Goal: Find specific page/section: Find specific page/section

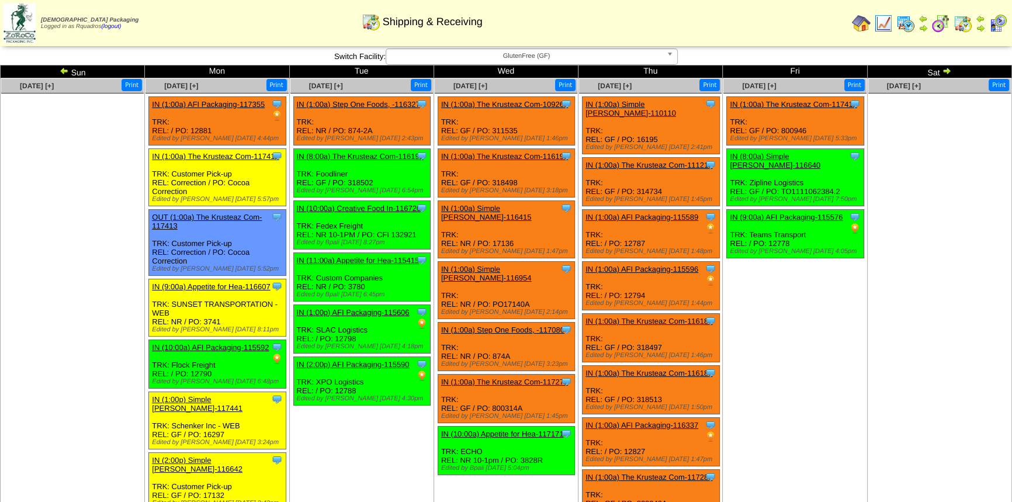
click at [885, 302] on td "Oct 04 [+] Print" at bounding box center [939, 439] width 144 height 722
click at [851, 308] on td "Oct 03 [+] Print Clone Item IN (1:00a) The Krusteaz Com-117411 The Krusteaz Com…" at bounding box center [795, 439] width 144 height 722
click at [963, 306] on td "Oct 04 [+] Print" at bounding box center [939, 439] width 144 height 722
click at [1002, 30] on img at bounding box center [998, 23] width 19 height 19
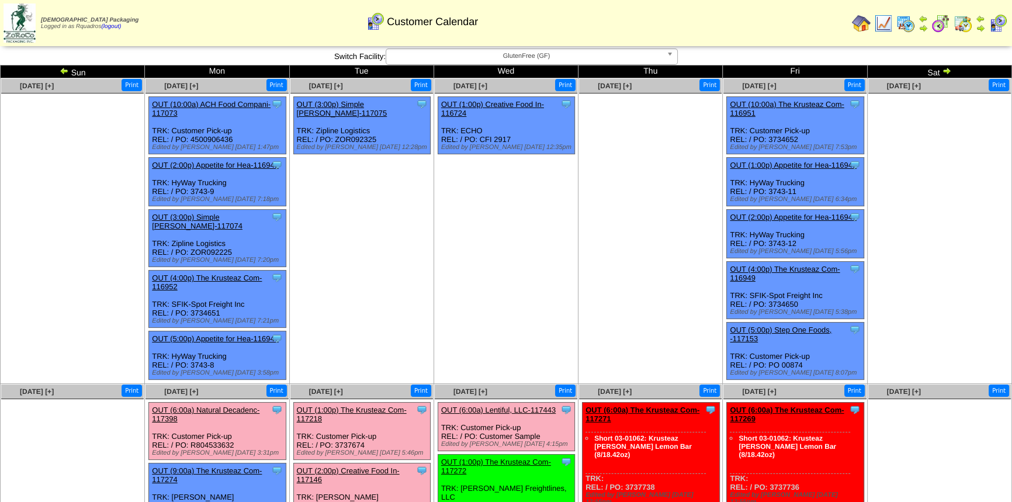
click at [468, 270] on ul "Clone Item OUT (1:00p) Creative Food In-116724 Creative Food Innovations, LLC S…" at bounding box center [506, 183] width 143 height 175
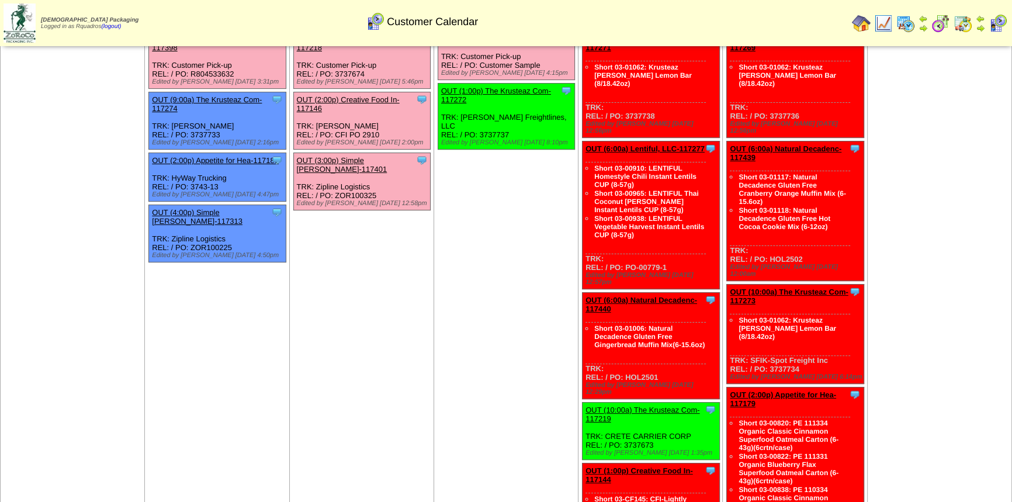
click at [352, 282] on td "Sep 30 [+] Print Clone Item OUT (1:00p) The Krusteaz Com-117218 The Krusteaz Co…" at bounding box center [361, 402] width 144 height 778
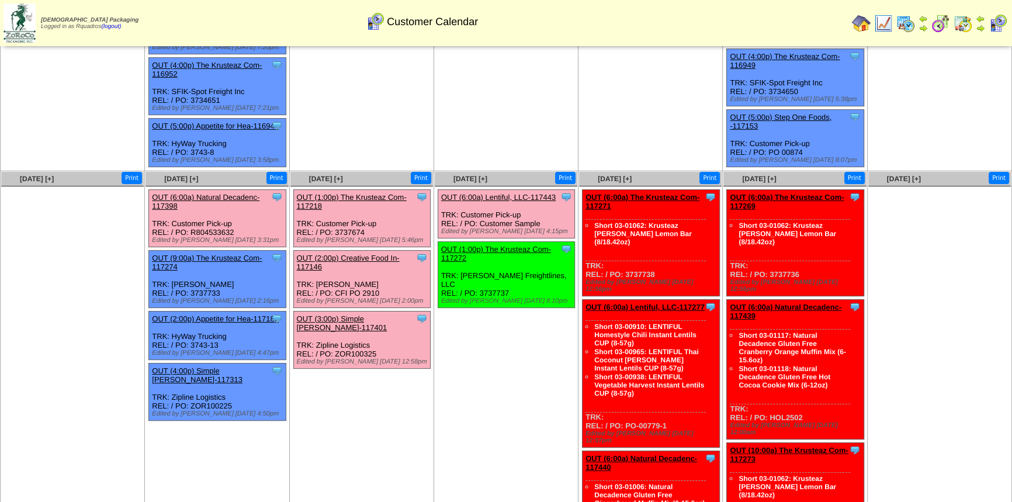
scroll to position [212, 0]
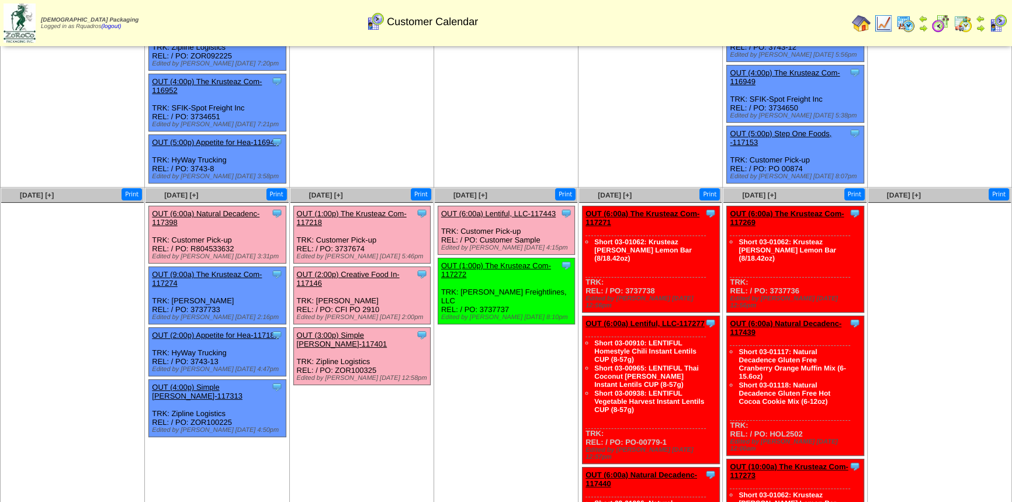
scroll to position [0, 0]
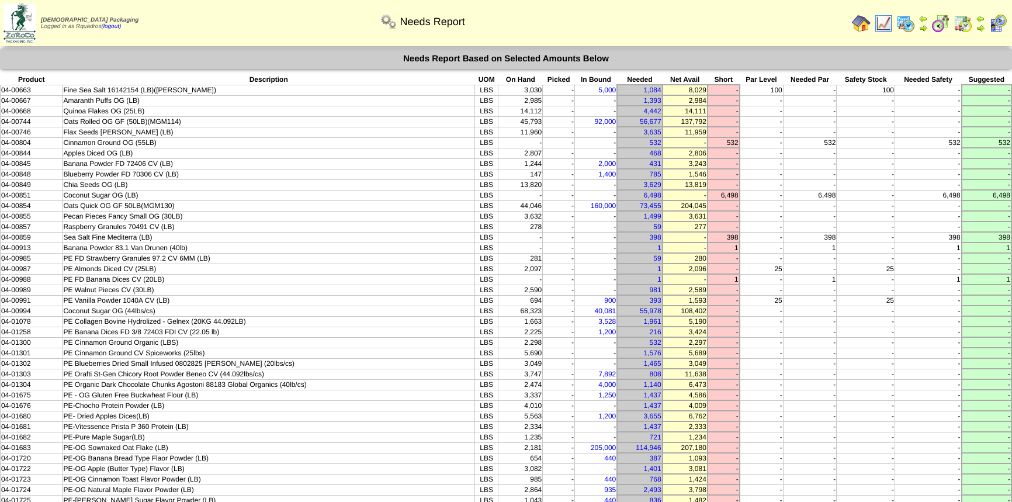
scroll to position [171, 0]
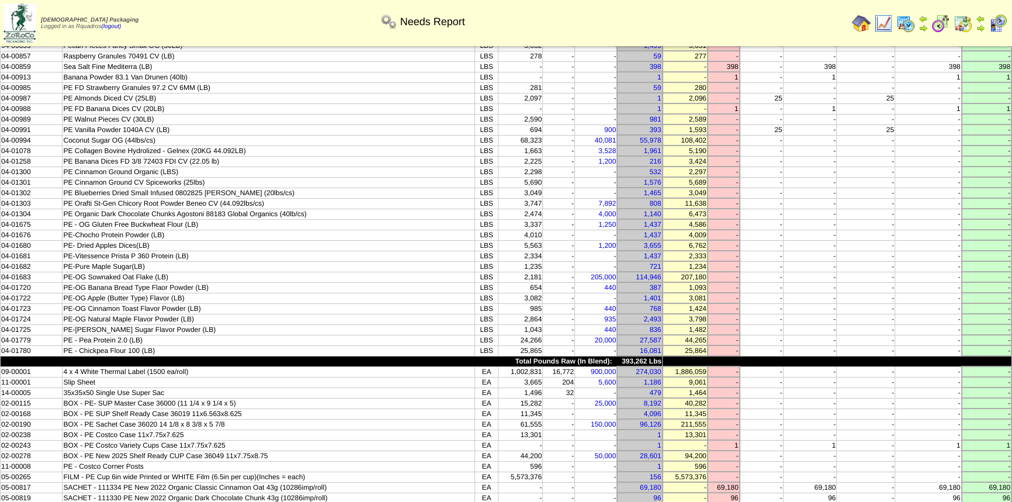
click at [880, 20] on img at bounding box center [883, 23] width 19 height 19
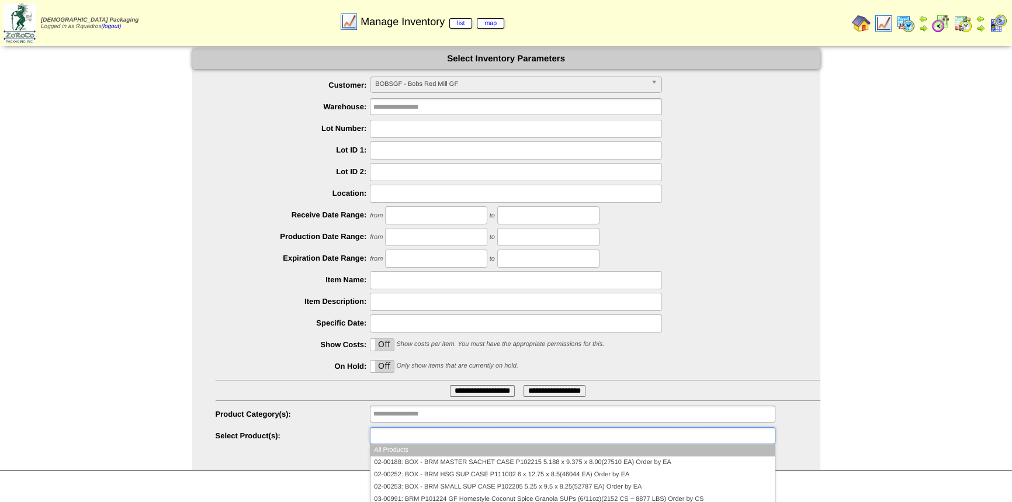
click at [423, 438] on input "text" at bounding box center [410, 435] width 75 height 15
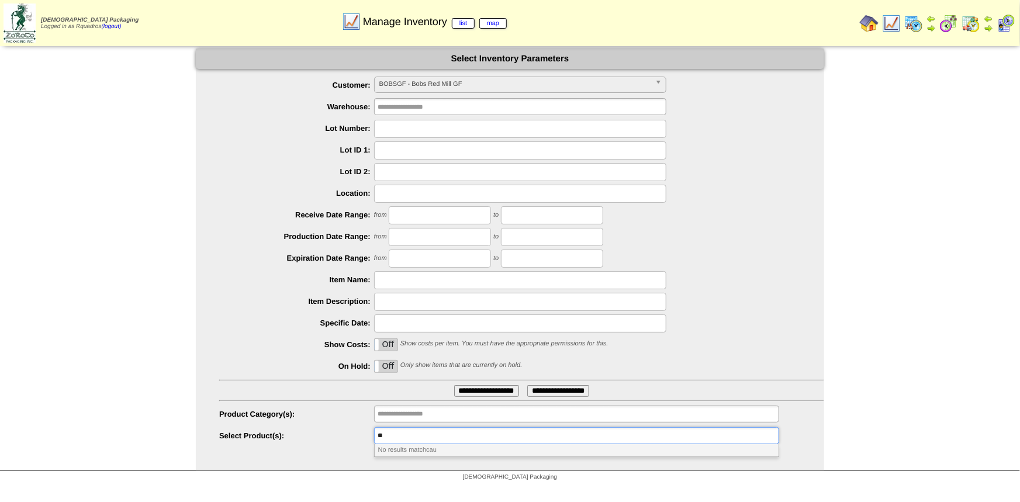
type input "*"
type input "**********"
click at [842, 78] on div "**********" at bounding box center [510, 260] width 1020 height 423
click at [873, 25] on img at bounding box center [869, 23] width 19 height 19
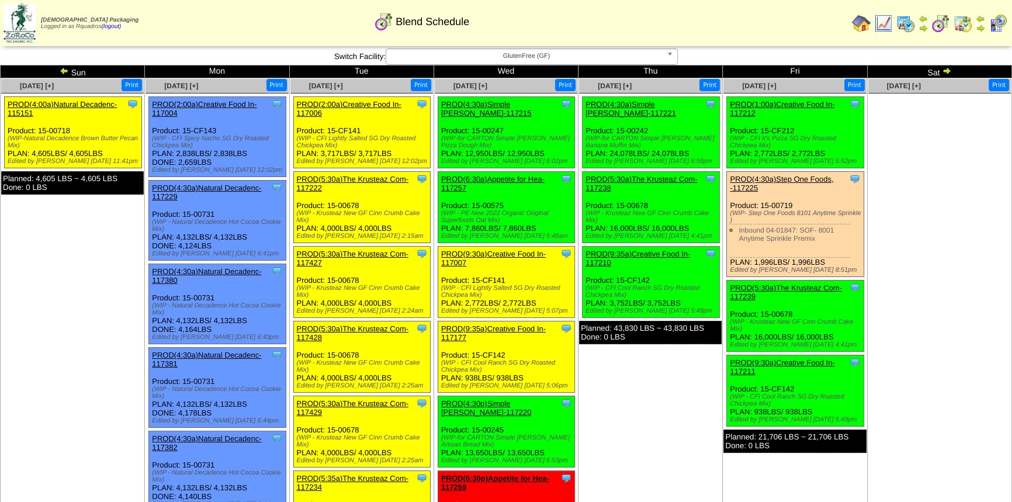
click at [859, 25] on img at bounding box center [861, 23] width 19 height 19
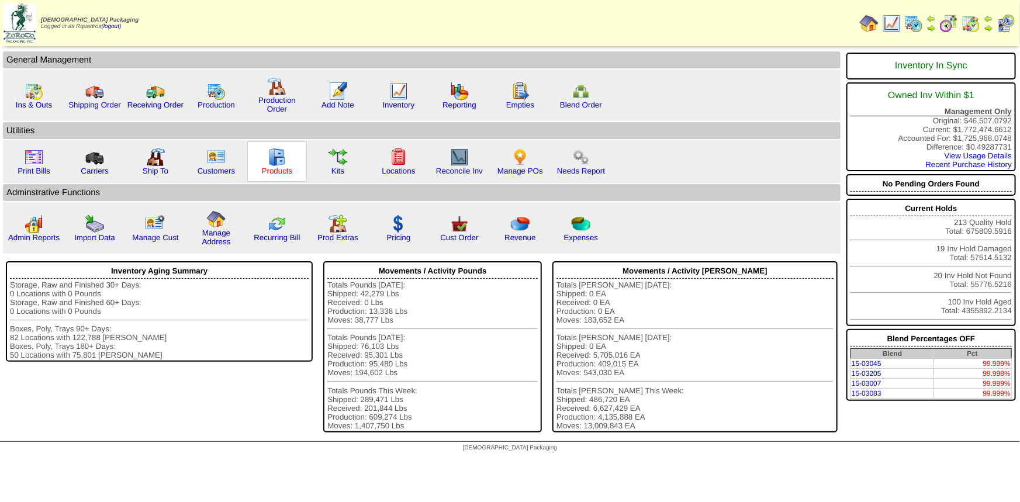
click at [279, 168] on link "Products" at bounding box center [277, 171] width 31 height 9
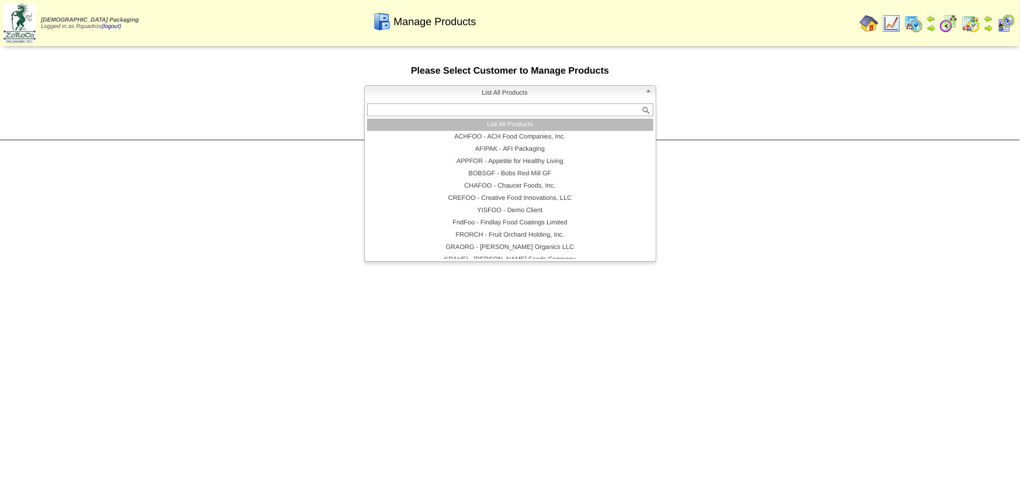
click at [471, 96] on span "List All Products" at bounding box center [504, 93] width 271 height 14
click at [484, 123] on li "List All Products" at bounding box center [510, 125] width 286 height 12
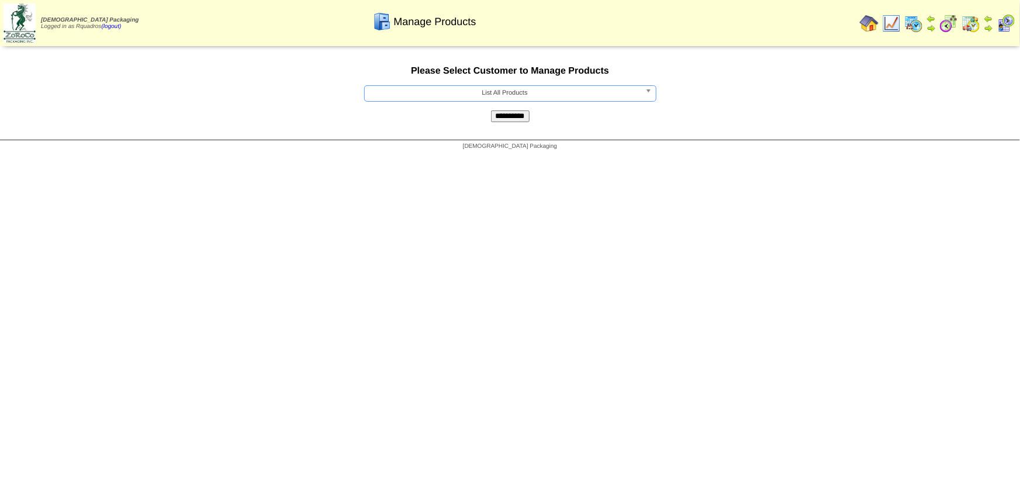
click at [500, 113] on input "**********" at bounding box center [510, 116] width 39 height 12
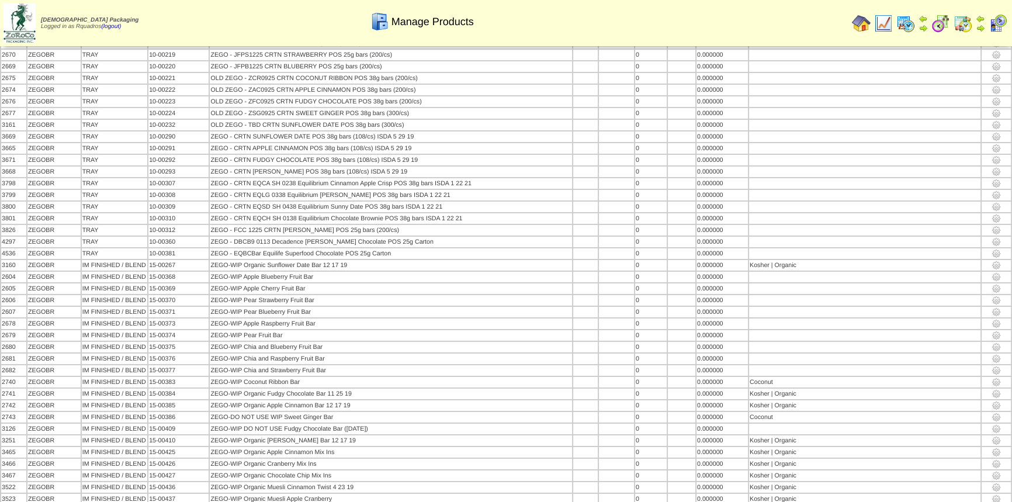
scroll to position [77981, 0]
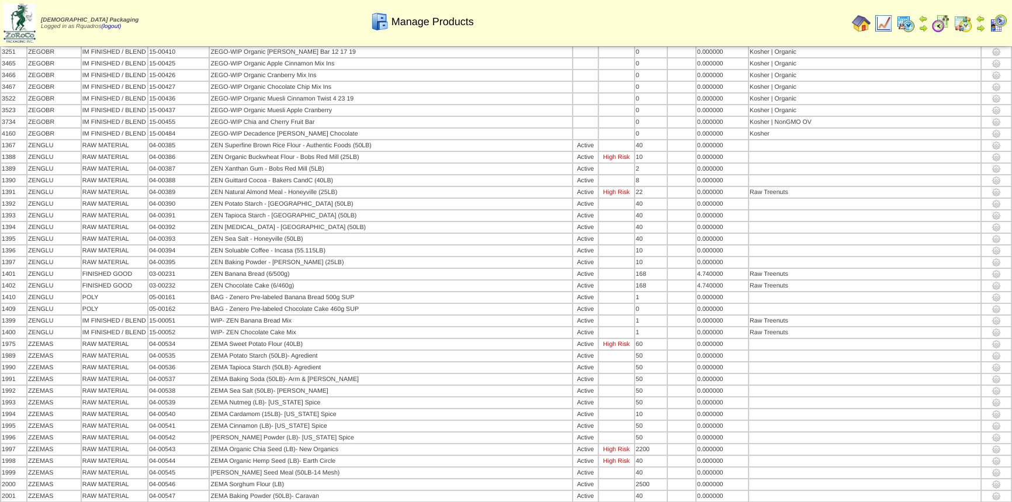
drag, startPoint x: 707, startPoint y: 157, endPoint x: 760, endPoint y: 78, distance: 95.2
click at [847, 25] on td "Print All" at bounding box center [553, 23] width 589 height 44
click at [860, 24] on img at bounding box center [861, 23] width 19 height 19
